Goal: Task Accomplishment & Management: Manage account settings

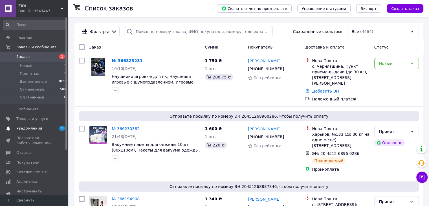
click at [51, 128] on span "Уведомления" at bounding box center [34, 128] width 36 height 5
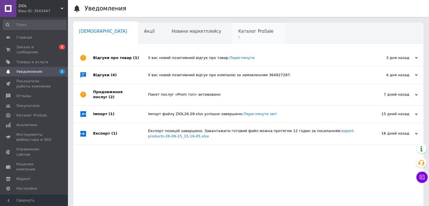
click at [238, 36] on span "1" at bounding box center [255, 37] width 35 height 4
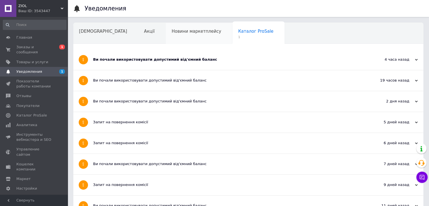
click at [172, 38] on div "Новини маркетплейсу" at bounding box center [199, 33] width 67 height 21
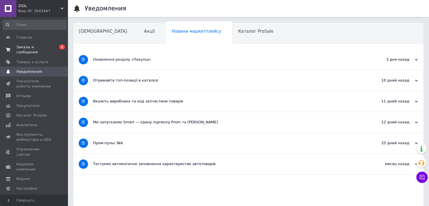
click at [44, 49] on span "Заказы и сообщения" at bounding box center [34, 50] width 36 height 10
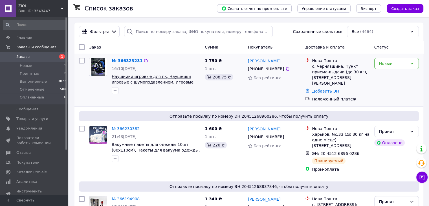
click at [129, 82] on span "Наушники игровые для пк, Наушники игровые с шумоподавлением, Игровые наушники с…" at bounding box center [153, 82] width 82 height 16
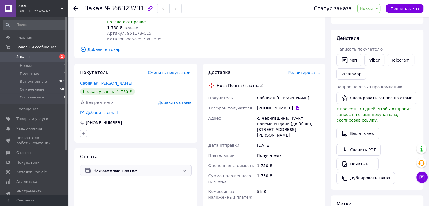
scroll to position [85, 0]
